Goal: Find contact information

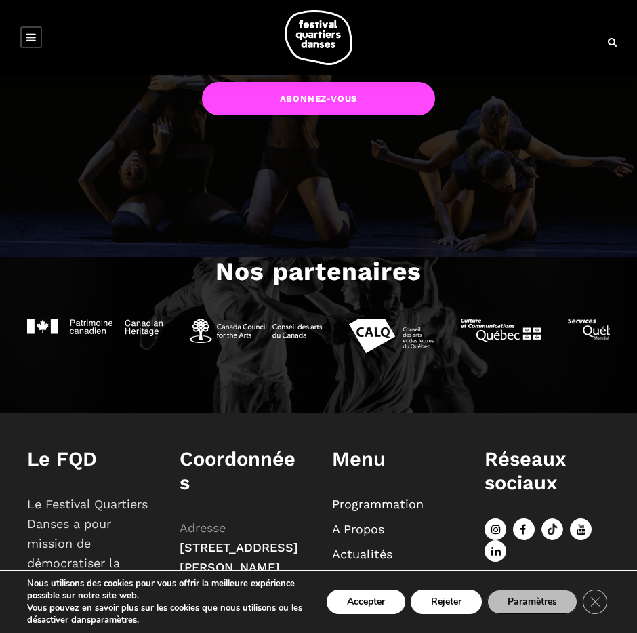
scroll to position [1247, 0]
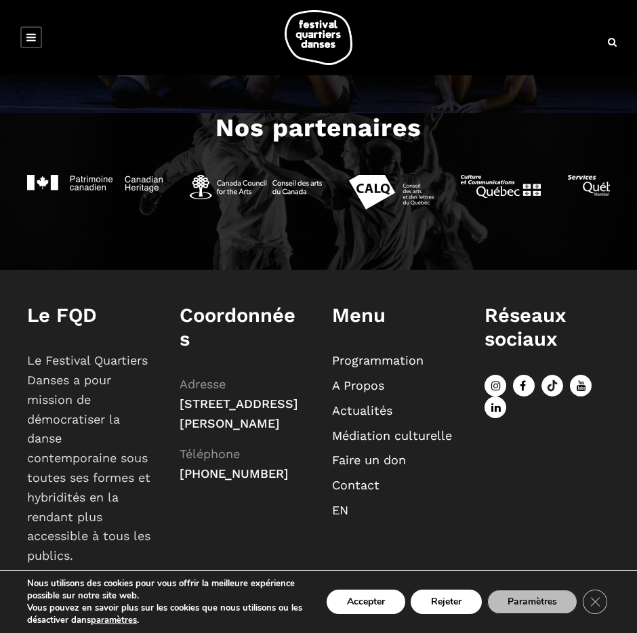
drag, startPoint x: 247, startPoint y: 403, endPoint x: 220, endPoint y: 451, distance: 55.0
click at [220, 451] on p "Adresse [STREET_ADDRESS][PERSON_NAME] Téléphone [PHONE_NUMBER]" at bounding box center [242, 429] width 125 height 109
copy span "Sir-[PERSON_NAME]"
click at [290, 484] on p "Adresse [STREET_ADDRESS][PERSON_NAME] Téléphone [PHONE_NUMBER]" at bounding box center [242, 429] width 125 height 109
click at [603, 604] on icon "Close GDPR Cookie Banner" at bounding box center [595, 601] width 24 height 20
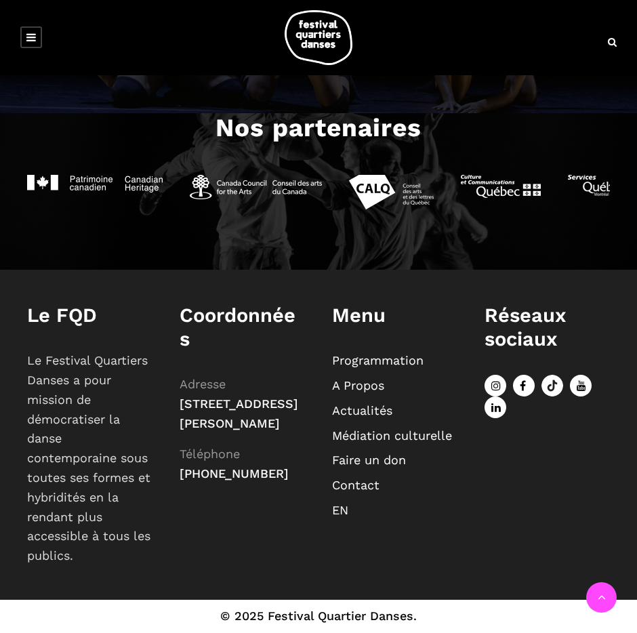
scroll to position [1245, 0]
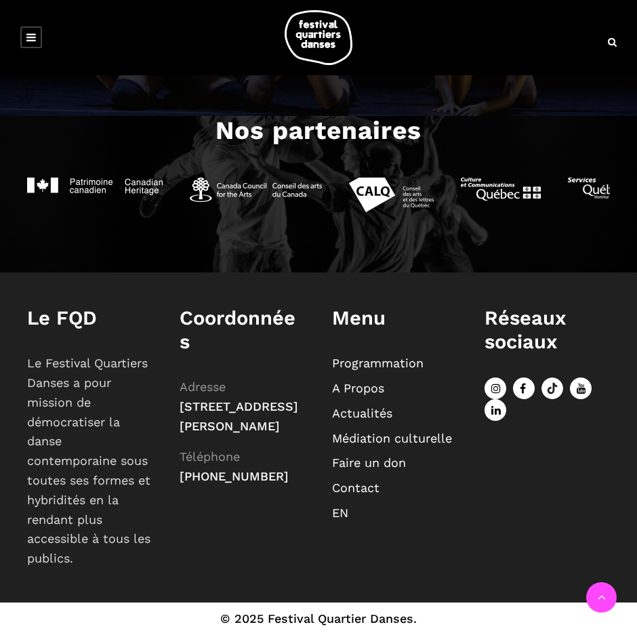
click at [176, 405] on div "Coordonnées Adresse [STREET_ADDRESS][PERSON_NAME] Téléphone [PHONE_NUMBER]" at bounding box center [242, 398] width 153 height 185
drag, startPoint x: 172, startPoint y: 407, endPoint x: 285, endPoint y: 475, distance: 132.3
click at [285, 475] on div "Coordonnées Adresse [STREET_ADDRESS][PERSON_NAME] Téléphone [PHONE_NUMBER]" at bounding box center [242, 398] width 153 height 185
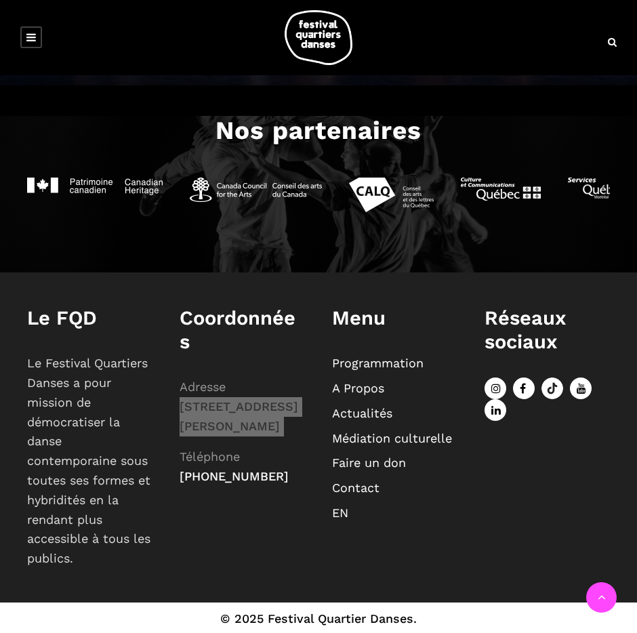
scroll to position [0, 0]
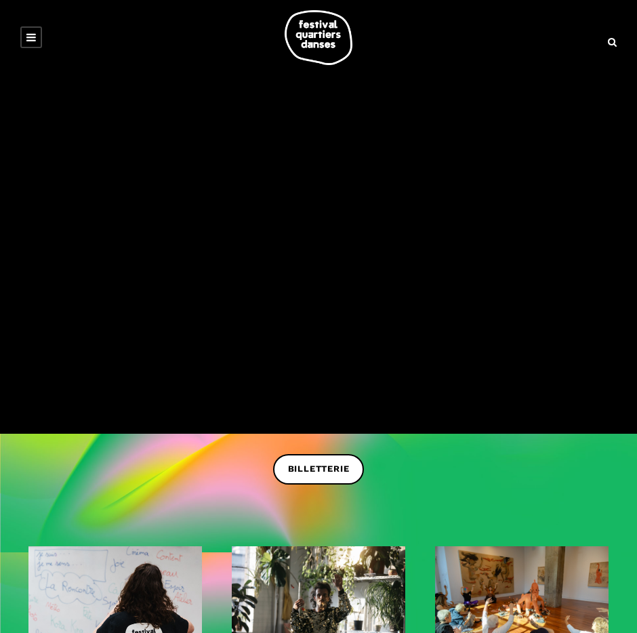
click at [34, 36] on icon at bounding box center [30, 37] width 9 height 11
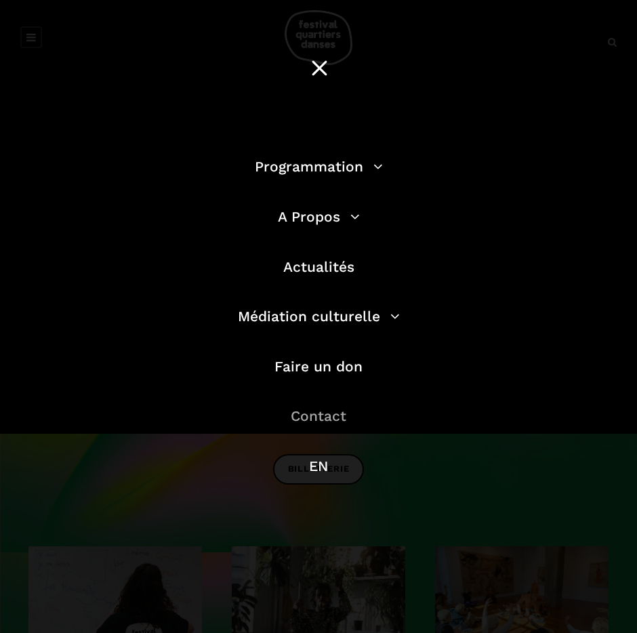
click at [327, 418] on link "Contact" at bounding box center [319, 415] width 56 height 17
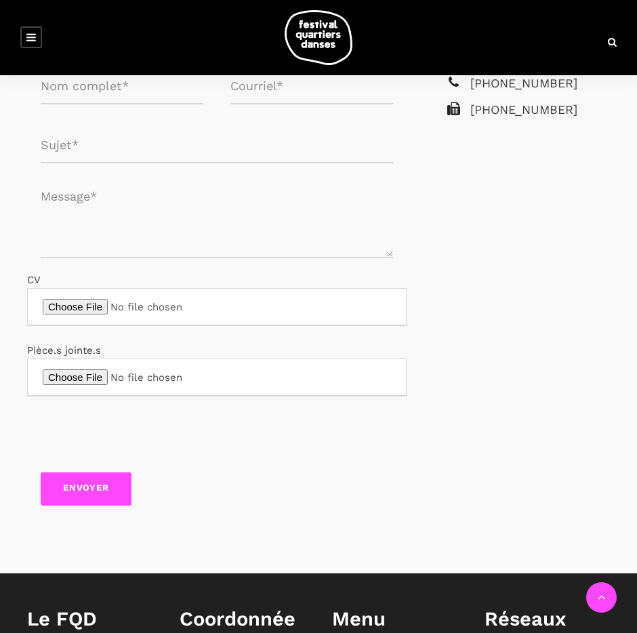
scroll to position [419, 0]
